Goal: Task Accomplishment & Management: Complete application form

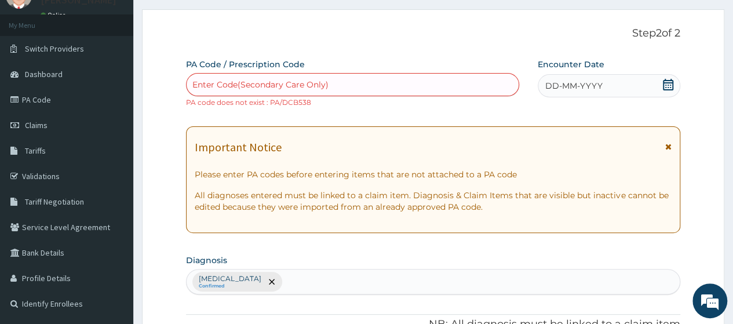
scroll to position [24, 0]
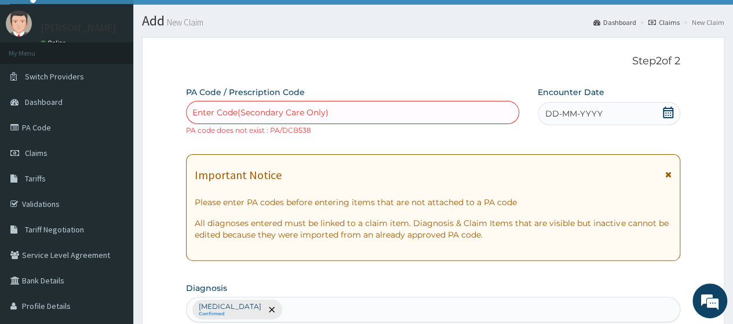
click at [248, 112] on div "Enter Code(Secondary Care Only)" at bounding box center [260, 113] width 136 height 12
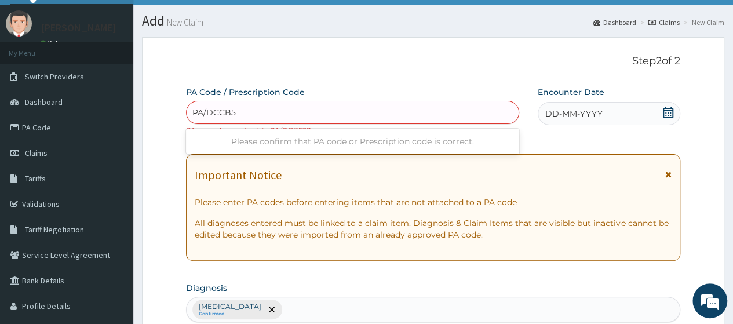
type input "PA/DCCB53"
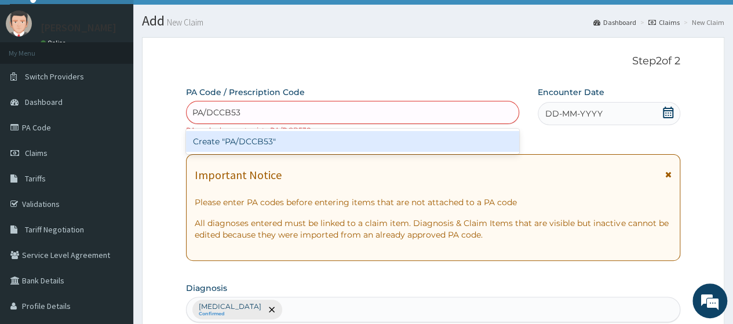
click at [301, 135] on div "Create "PA/DCCB53"" at bounding box center [352, 141] width 333 height 21
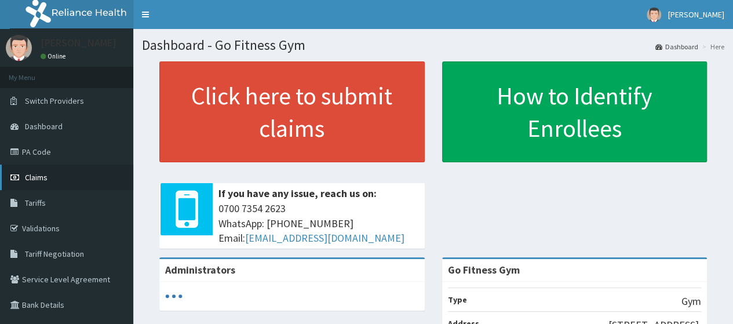
click at [43, 174] on span "Claims" at bounding box center [36, 177] width 23 height 10
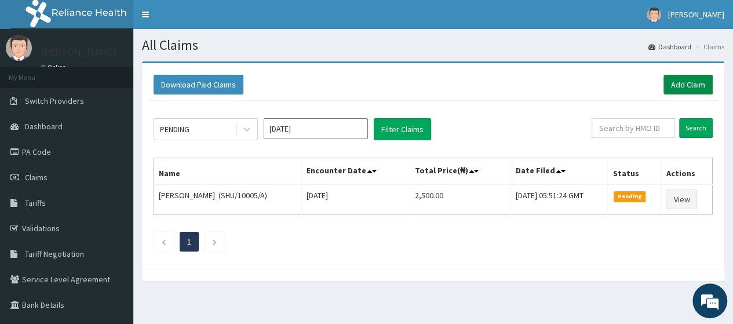
click at [673, 88] on link "Add Claim" at bounding box center [688, 85] width 49 height 20
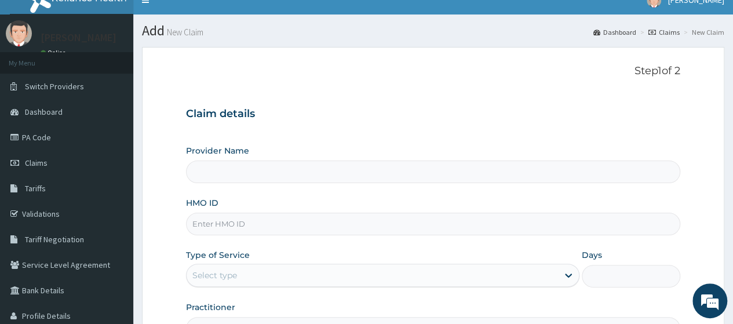
scroll to position [17, 0]
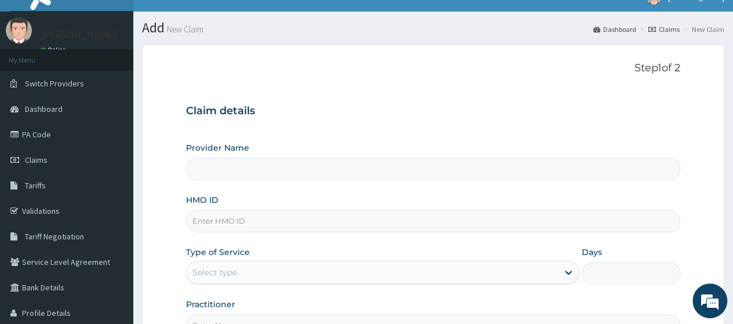
type input "Go Fitness Gym"
type input "1"
click at [253, 221] on input "HMO ID" at bounding box center [433, 221] width 494 height 23
type input "a"
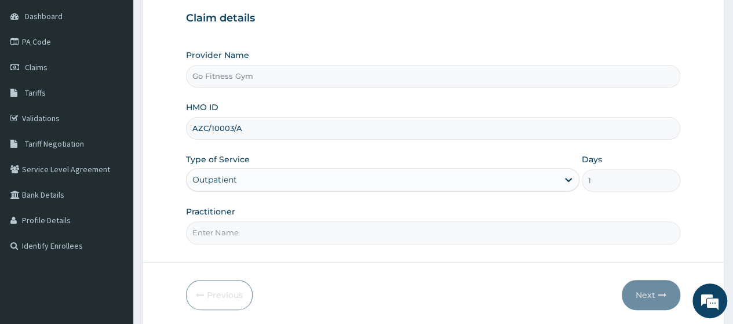
scroll to position [150, 0]
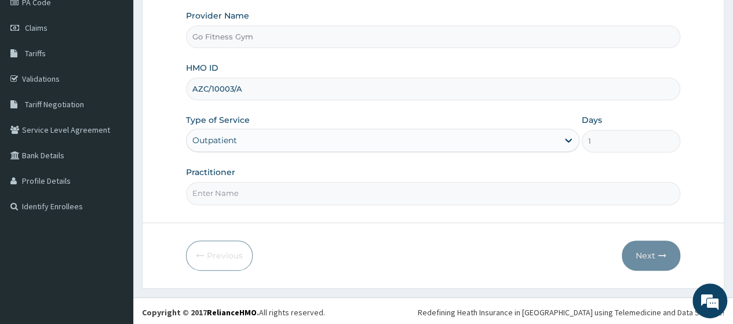
type input "AZC/10003/A"
click at [292, 200] on input "Practitioner" at bounding box center [433, 193] width 494 height 23
type input "Gofitness centre"
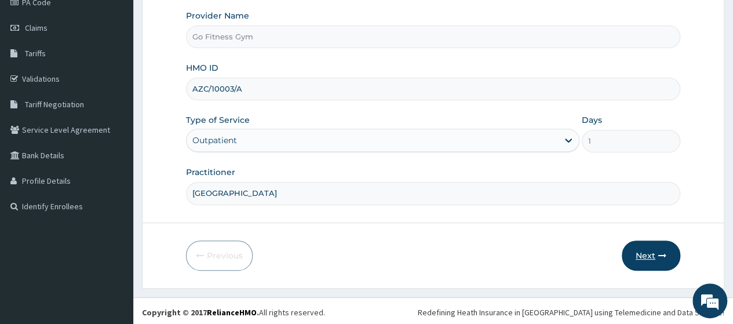
click at [646, 249] on button "Next" at bounding box center [651, 256] width 59 height 30
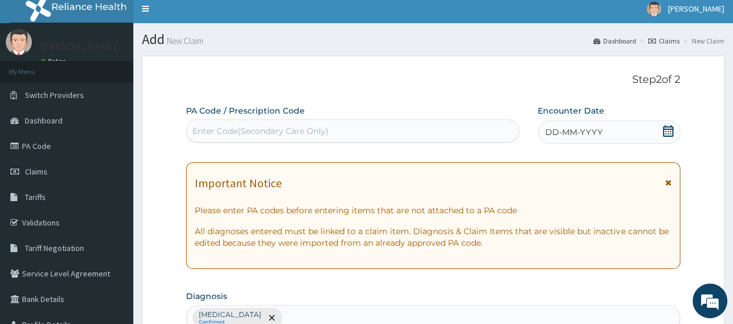
scroll to position [0, 0]
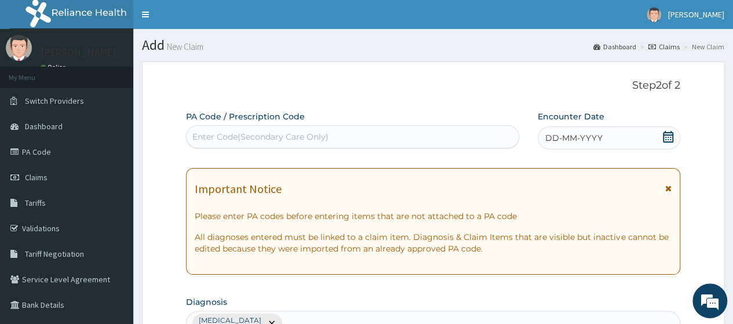
click at [316, 139] on div "Enter Code(Secondary Care Only)" at bounding box center [260, 137] width 136 height 12
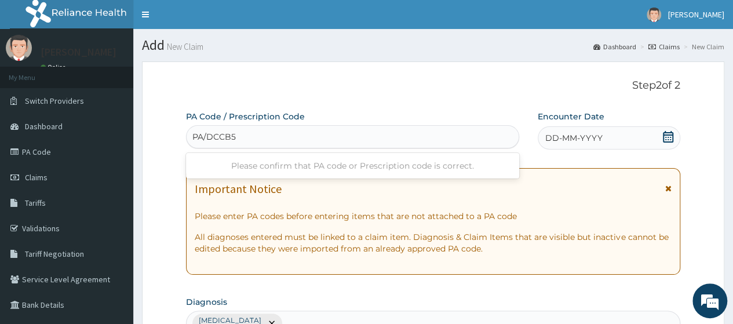
type input "PA/DCCB53"
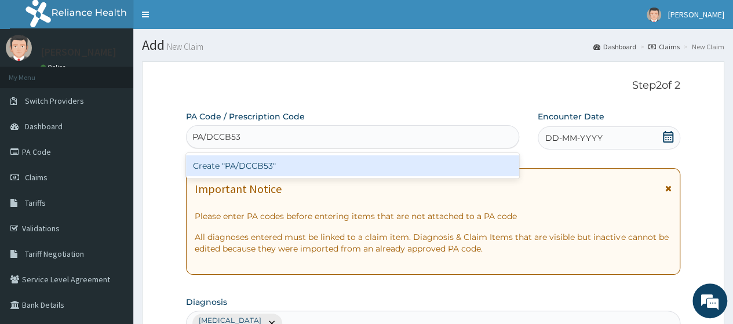
click at [304, 166] on div "Create "PA/DCCB53"" at bounding box center [352, 165] width 333 height 21
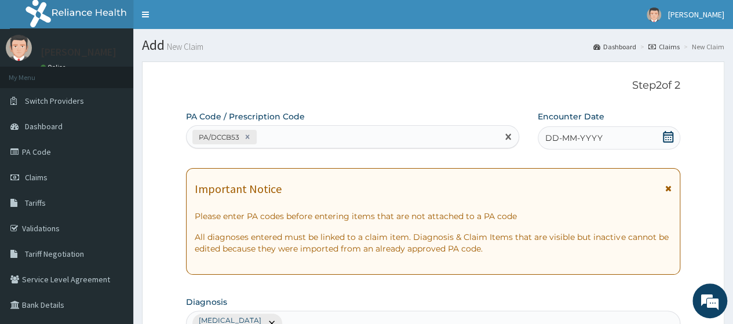
click at [665, 138] on icon at bounding box center [669, 137] width 12 height 12
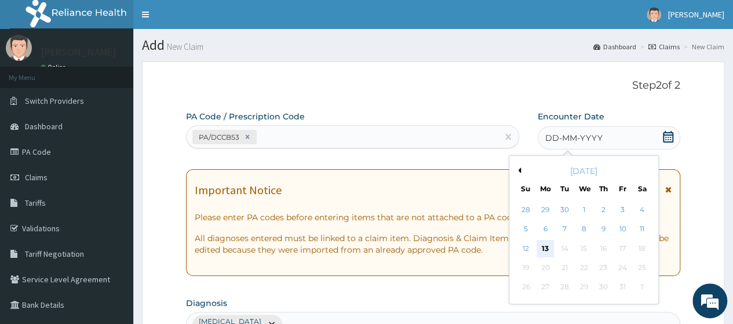
click at [544, 245] on div "13" at bounding box center [545, 248] width 17 height 17
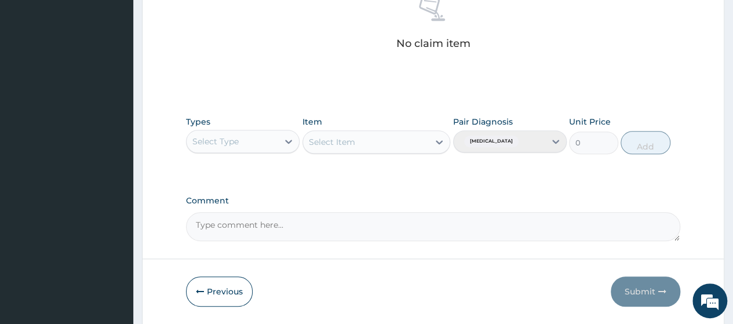
scroll to position [510, 0]
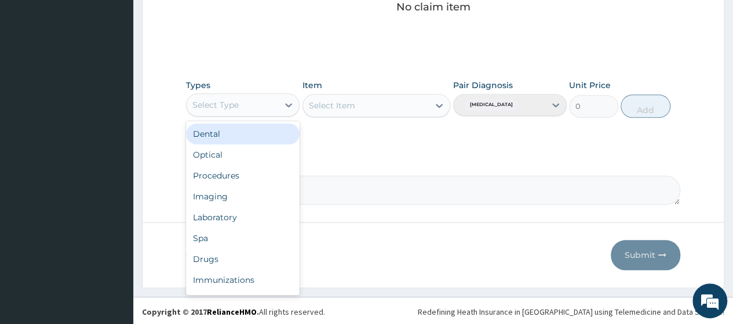
click at [238, 103] on div "Select Type" at bounding box center [215, 105] width 46 height 12
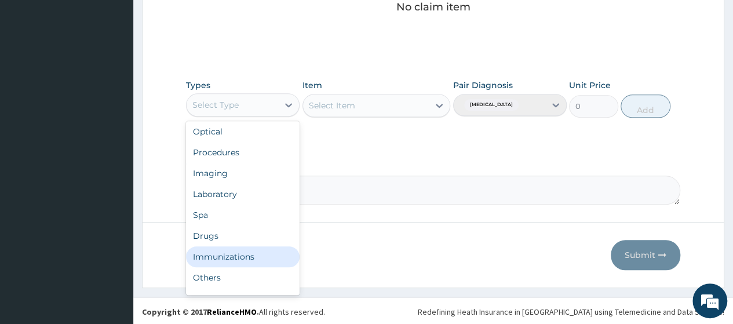
scroll to position [39, 0]
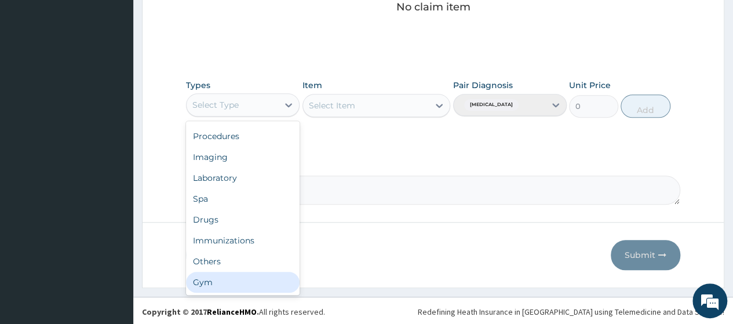
click at [235, 276] on div "Gym" at bounding box center [243, 282] width 114 height 21
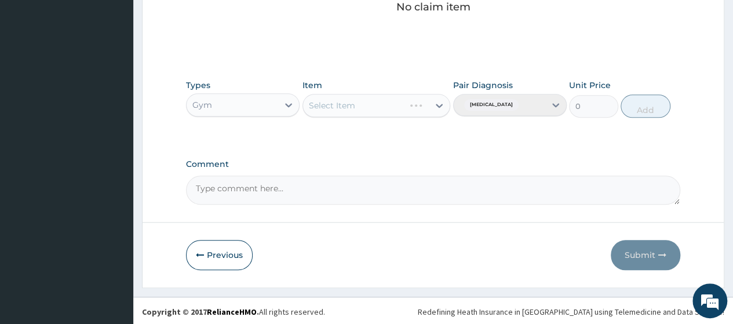
click at [402, 99] on div "Select Item" at bounding box center [377, 105] width 148 height 23
click at [392, 109] on div "Select Item" at bounding box center [366, 105] width 126 height 19
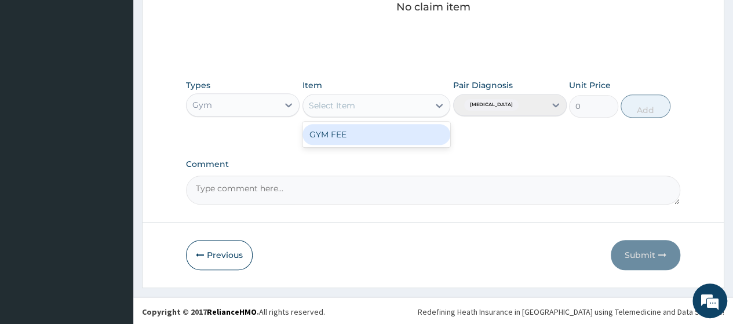
click at [360, 134] on div "GYM FEE" at bounding box center [377, 134] width 148 height 21
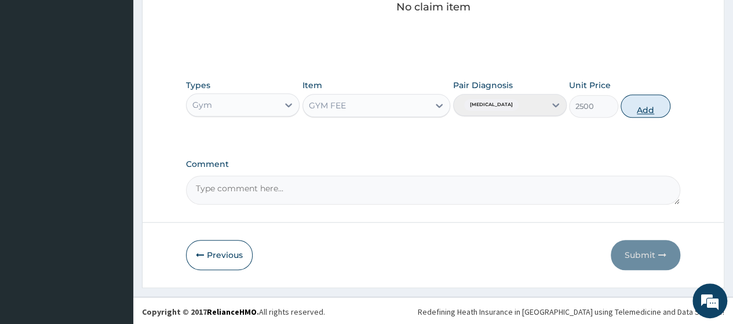
click at [641, 106] on button "Add" at bounding box center [645, 105] width 49 height 23
type input "0"
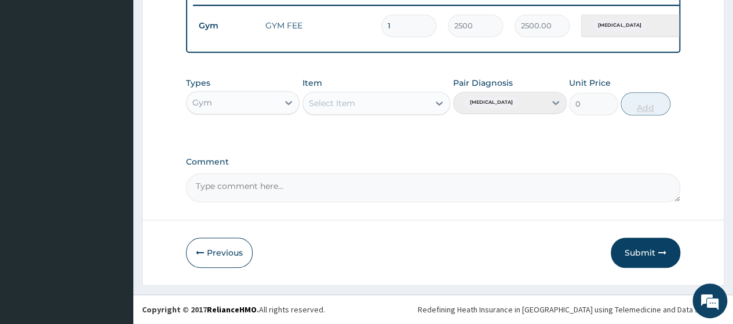
scroll to position [464, 0]
click at [632, 250] on button "Submit" at bounding box center [646, 253] width 70 height 30
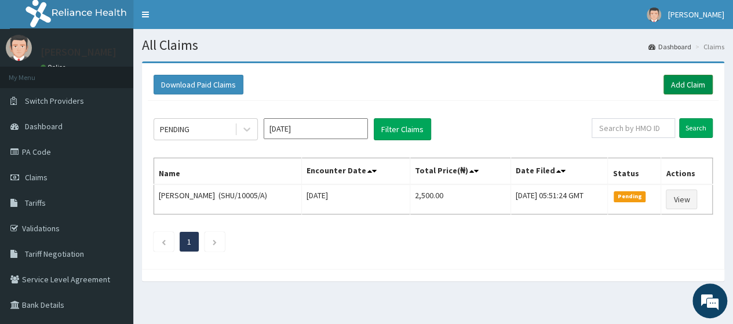
click at [699, 75] on link "Add Claim" at bounding box center [688, 85] width 49 height 20
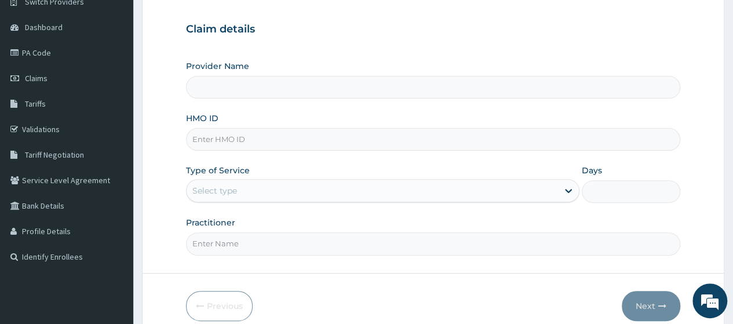
drag, startPoint x: 735, startPoint y: 90, endPoint x: 741, endPoint y: 168, distance: 78.5
click at [733, 168] on html "R EL Toggle navigation [PERSON_NAME] [PERSON_NAME] - [EMAIL_ADDRESS][DOMAIN_NAM…" at bounding box center [366, 139] width 733 height 476
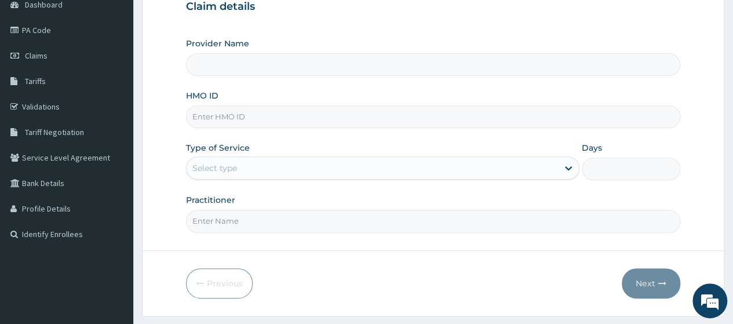
click at [219, 111] on input "HMO ID" at bounding box center [433, 116] width 494 height 23
type input "TE"
type input "Go Fitness Gym"
type input "1"
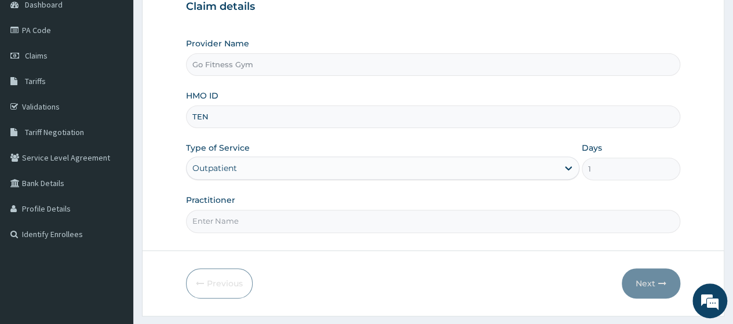
type input "TEN/10064/A"
click at [239, 226] on input "Practitioner" at bounding box center [433, 221] width 494 height 23
type input "[GEOGRAPHIC_DATA]"
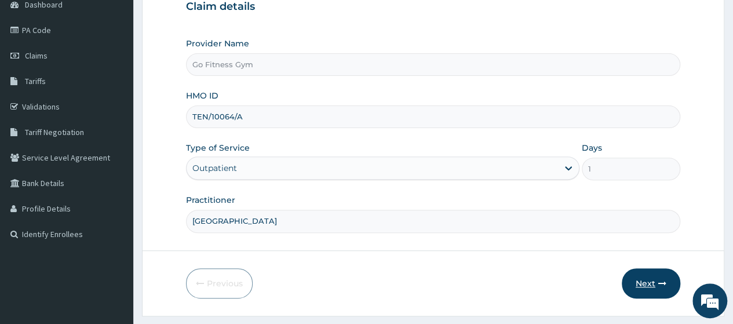
click at [647, 276] on button "Next" at bounding box center [651, 283] width 59 height 30
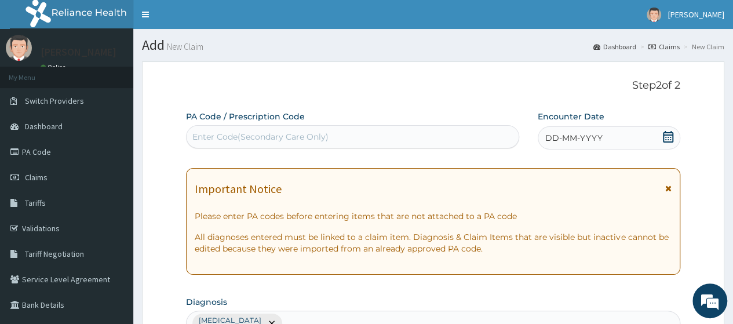
click at [299, 132] on div "Enter Code(Secondary Care Only)" at bounding box center [260, 137] width 136 height 12
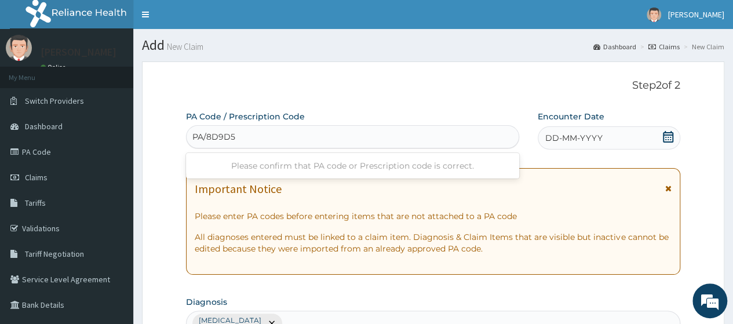
type input "PA/8D9D50"
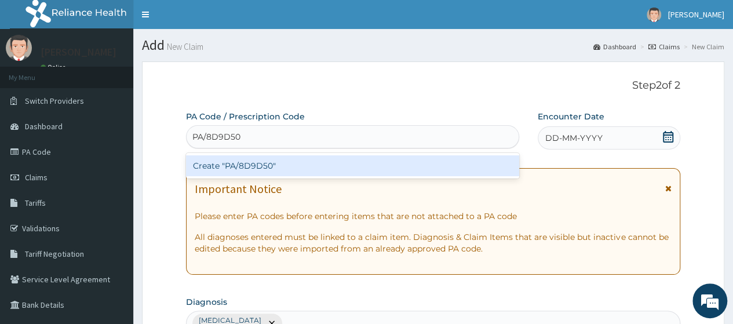
click at [253, 163] on div "Create "PA/8D9D50"" at bounding box center [352, 165] width 333 height 21
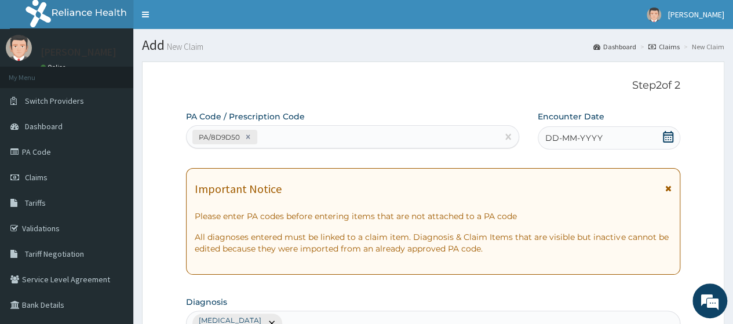
click at [665, 129] on div "DD-MM-YYYY" at bounding box center [609, 137] width 143 height 23
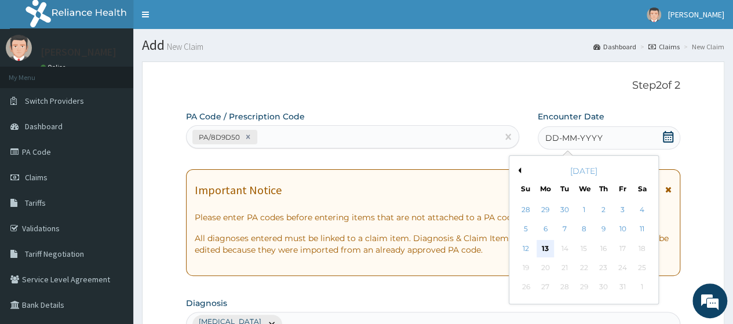
click at [548, 248] on div "13" at bounding box center [545, 248] width 17 height 17
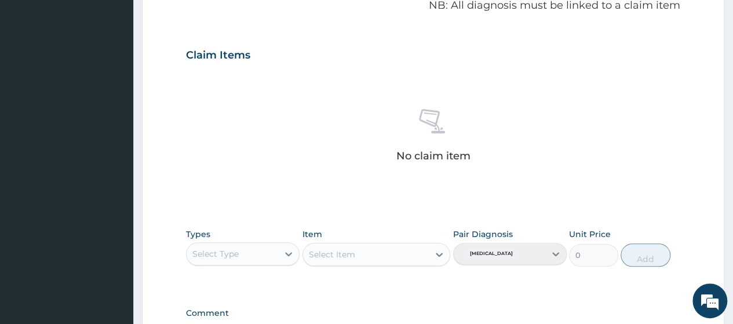
scroll to position [510, 0]
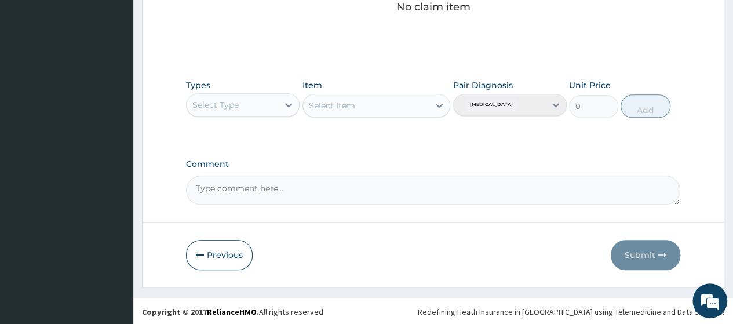
click at [260, 108] on div "Select Type" at bounding box center [233, 105] width 92 height 19
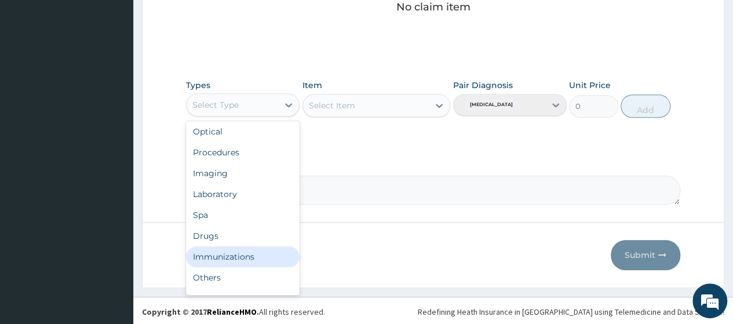
scroll to position [39, 0]
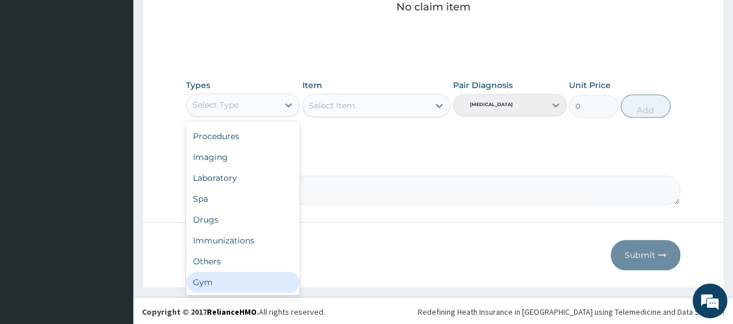
click at [233, 273] on div "Gym" at bounding box center [243, 282] width 114 height 21
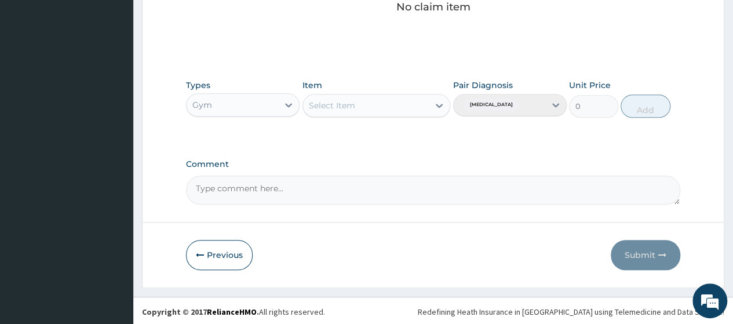
click at [391, 105] on div "Select Item" at bounding box center [366, 105] width 126 height 19
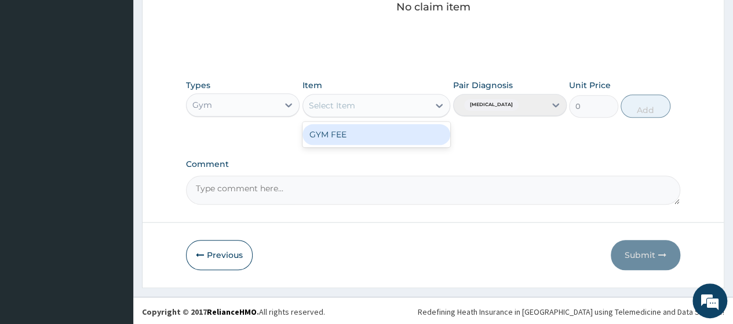
click at [361, 139] on div "GYM FEE" at bounding box center [377, 134] width 148 height 21
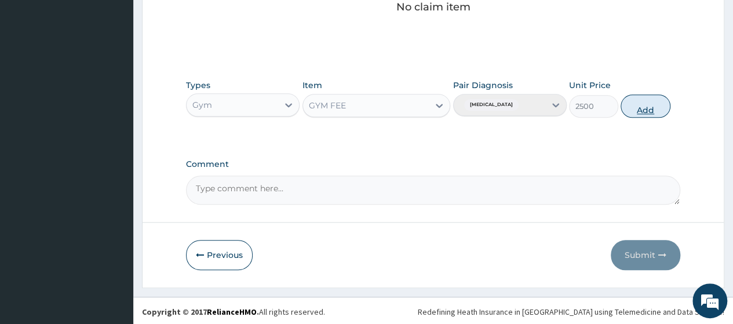
click at [643, 104] on button "Add" at bounding box center [645, 105] width 49 height 23
type input "0"
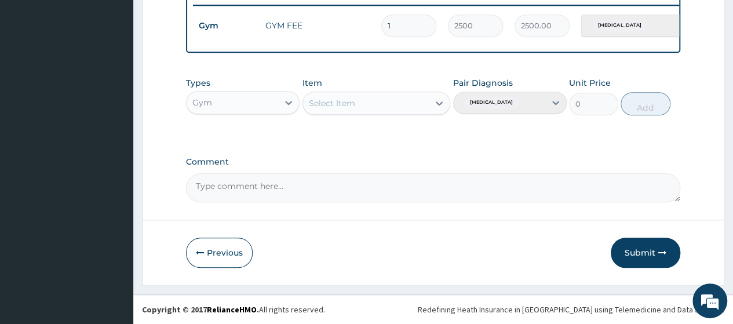
drag, startPoint x: 733, startPoint y: 253, endPoint x: 741, endPoint y: 281, distance: 29.1
click at [644, 248] on button "Submit" at bounding box center [646, 253] width 70 height 30
